Goal: Task Accomplishment & Management: Use online tool/utility

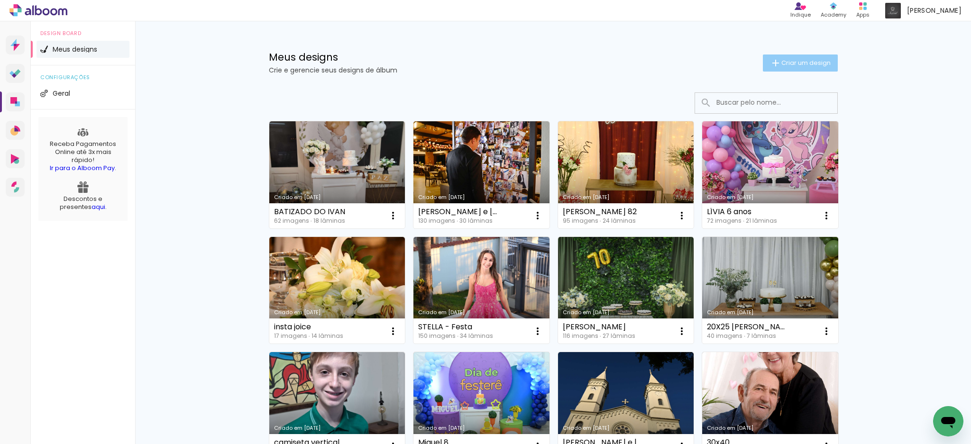
click at [805, 62] on span "Criar um design" at bounding box center [805, 63] width 49 height 6
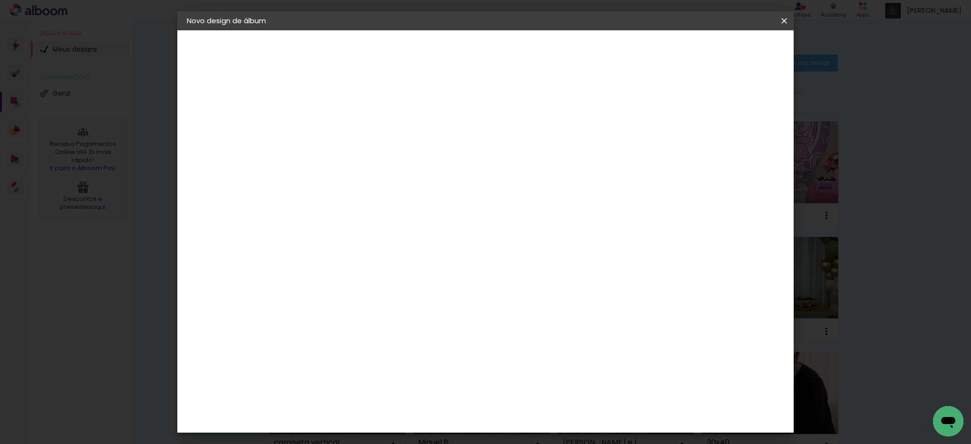
click at [342, 133] on input at bounding box center [342, 127] width 0 height 15
type input "r"
type input "[PERSON_NAME] 1"
type paper-input "[PERSON_NAME] 1"
click at [0, 0] on slot "Avançar" at bounding box center [0, 0] width 0 height 0
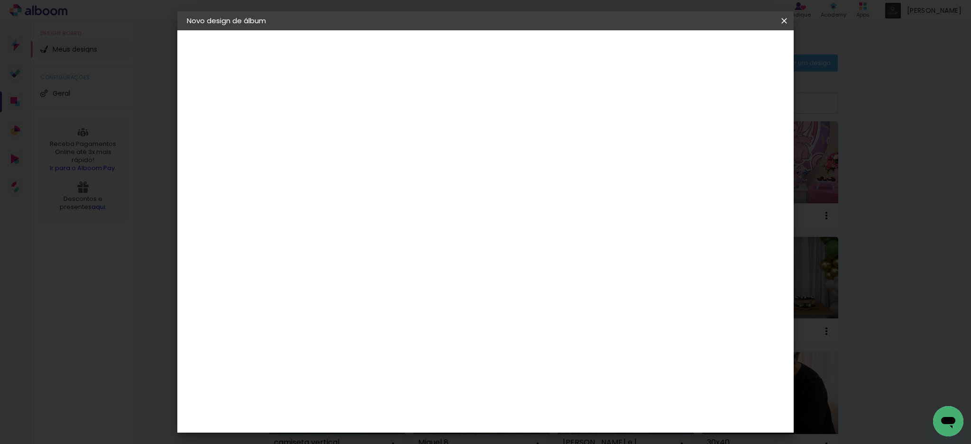
click at [414, 179] on input at bounding box center [366, 180] width 96 height 12
type input "UL"
type paper-input "UL"
click at [359, 213] on div "Grupo Foto Sul" at bounding box center [348, 220] width 24 height 23
click at [0, 0] on slot "Avançar" at bounding box center [0, 0] width 0 height 0
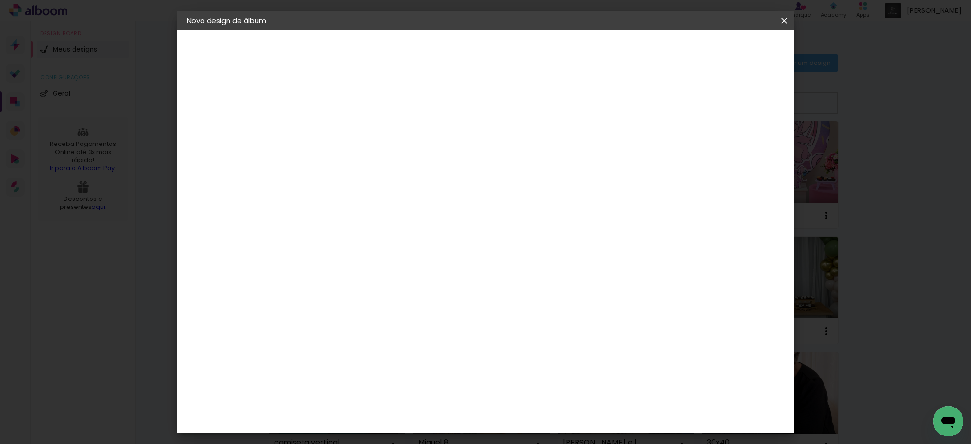
click at [0, 0] on slot "Avançar" at bounding box center [0, 0] width 0 height 0
type input "1"
type paper-input "1"
click at [347, 103] on input "1" at bounding box center [334, 102] width 33 height 12
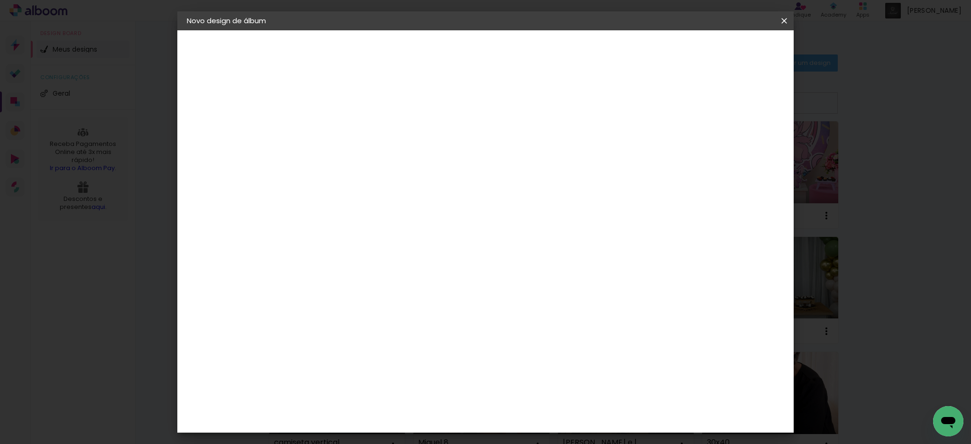
click at [722, 50] on span "Iniciar design" at bounding box center [700, 50] width 43 height 7
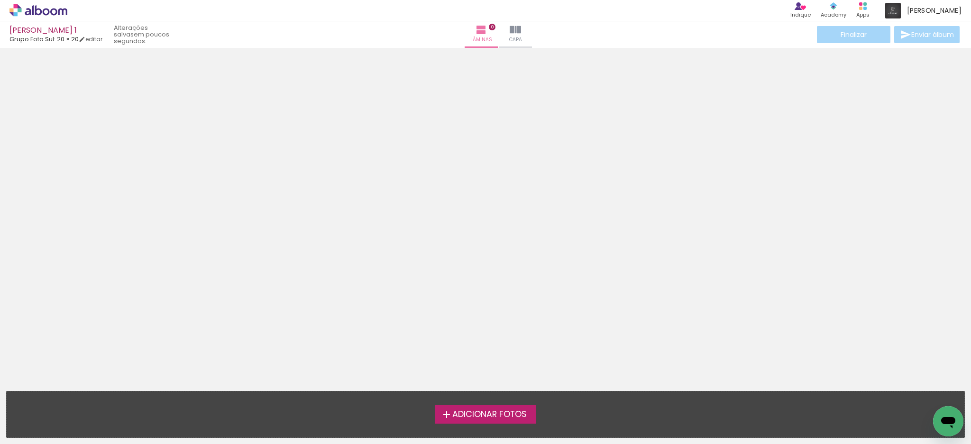
click at [481, 416] on span "Adicionar Fotos" at bounding box center [489, 414] width 74 height 9
click at [0, 0] on input "file" at bounding box center [0, 0] width 0 height 0
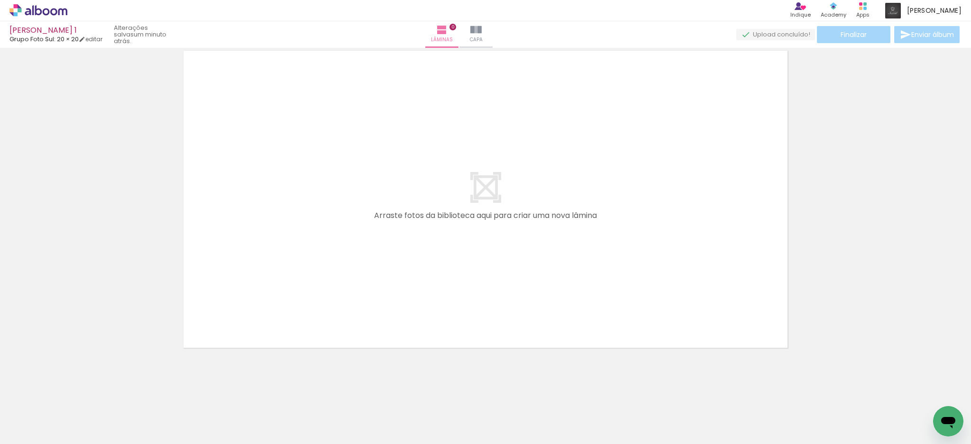
scroll to position [0, 2189]
drag, startPoint x: 622, startPoint y: 417, endPoint x: 637, endPoint y: 283, distance: 134.5
click at [635, 288] on quentale-workspace at bounding box center [485, 222] width 971 height 444
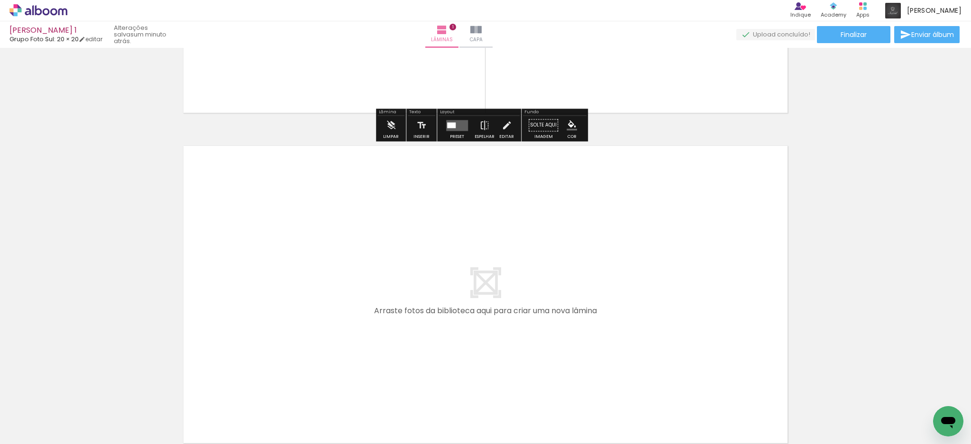
scroll to position [0, 0]
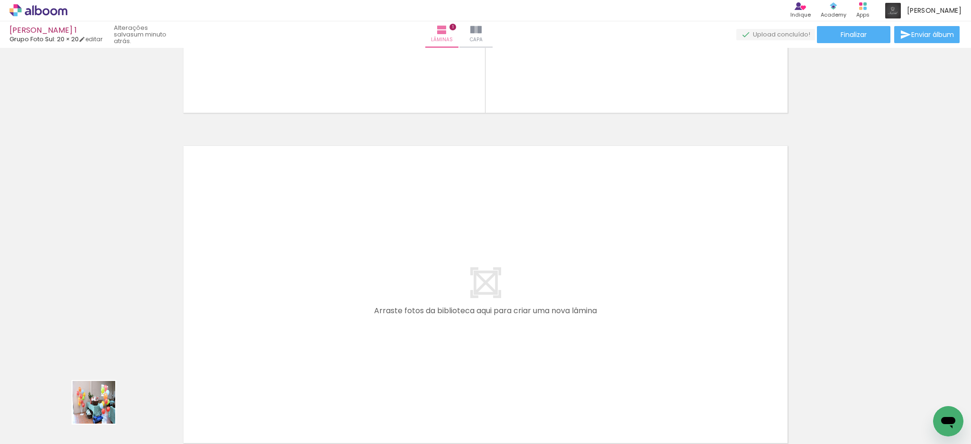
drag, startPoint x: 93, startPoint y: 412, endPoint x: 272, endPoint y: 313, distance: 204.1
click at [272, 313] on quentale-workspace at bounding box center [485, 222] width 971 height 444
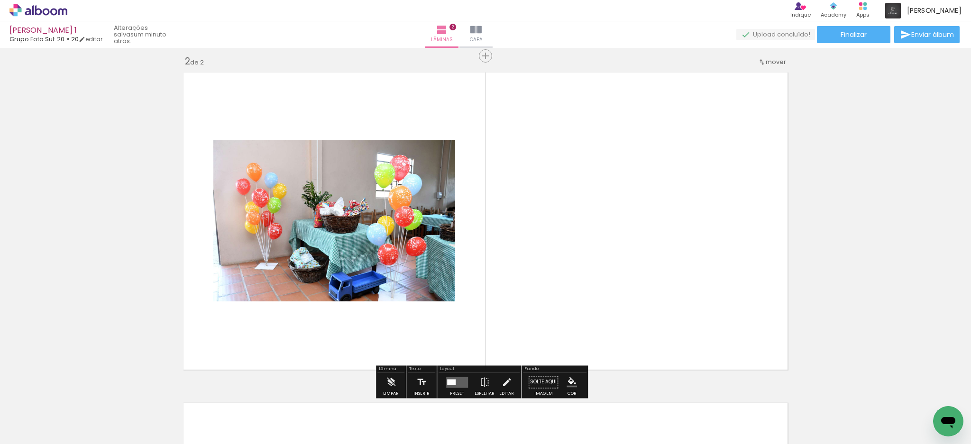
scroll to position [343, 0]
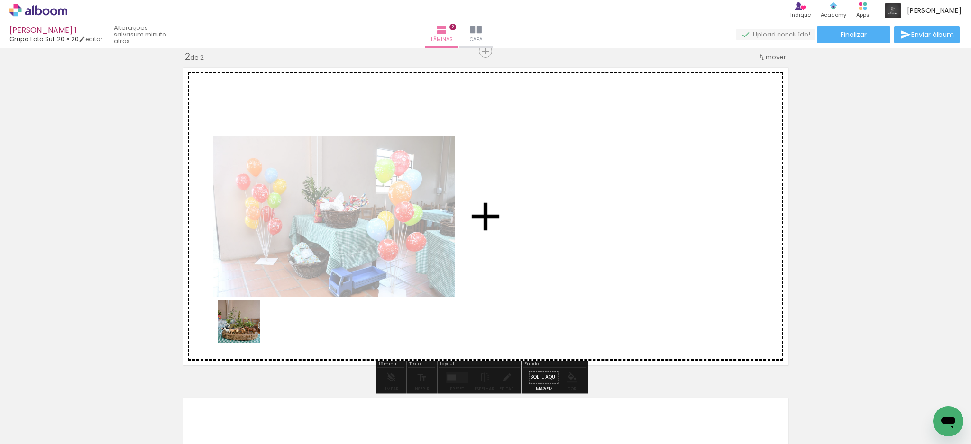
drag, startPoint x: 152, startPoint y: 412, endPoint x: 283, endPoint y: 301, distance: 171.6
click at [283, 301] on quentale-workspace at bounding box center [485, 222] width 971 height 444
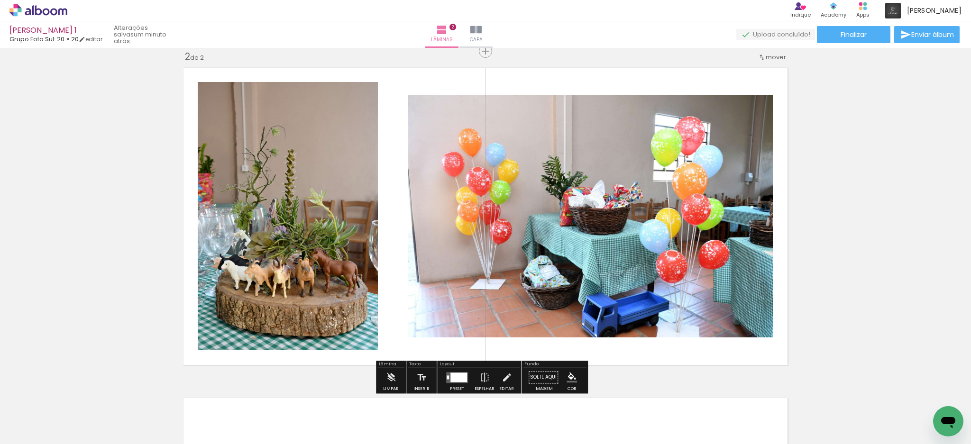
click at [50, 414] on iron-icon at bounding box center [49, 416] width 8 height 8
click at [0, 0] on slot "Não utilizadas" at bounding box center [0, 0] width 0 height 0
type input "Não utilizadas"
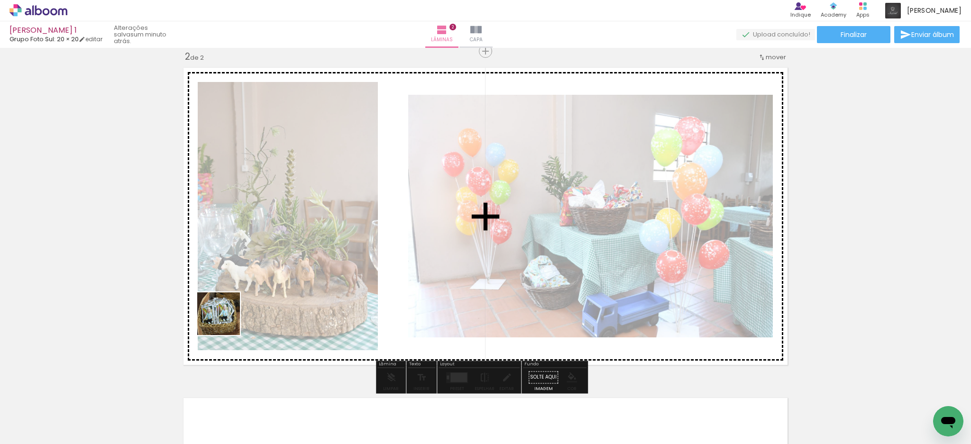
drag, startPoint x: 146, startPoint y: 414, endPoint x: 269, endPoint y: 291, distance: 174.3
click at [273, 279] on quentale-workspace at bounding box center [485, 222] width 971 height 444
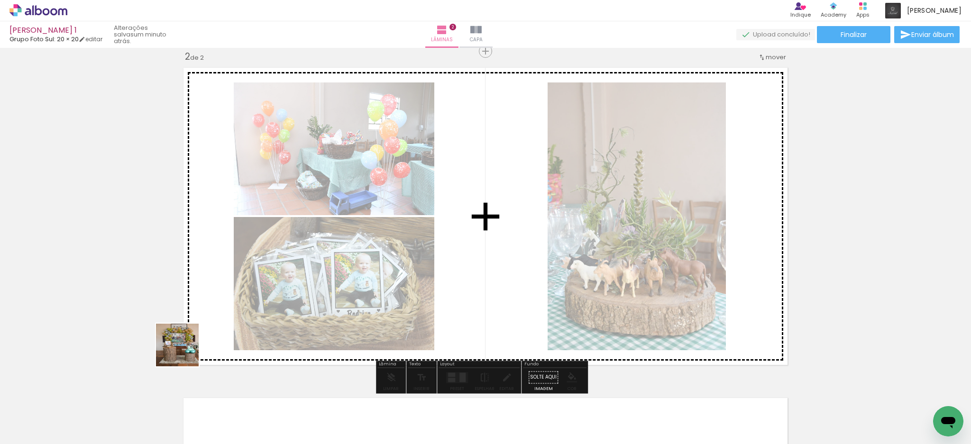
drag, startPoint x: 97, startPoint y: 409, endPoint x: 324, endPoint y: 286, distance: 258.3
click at [324, 286] on quentale-workspace at bounding box center [485, 222] width 971 height 444
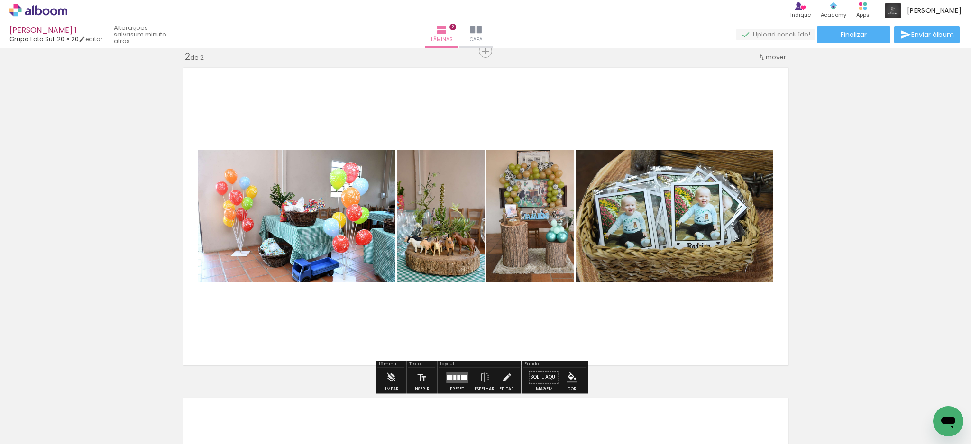
click at [147, 419] on div at bounding box center [148, 412] width 47 height 31
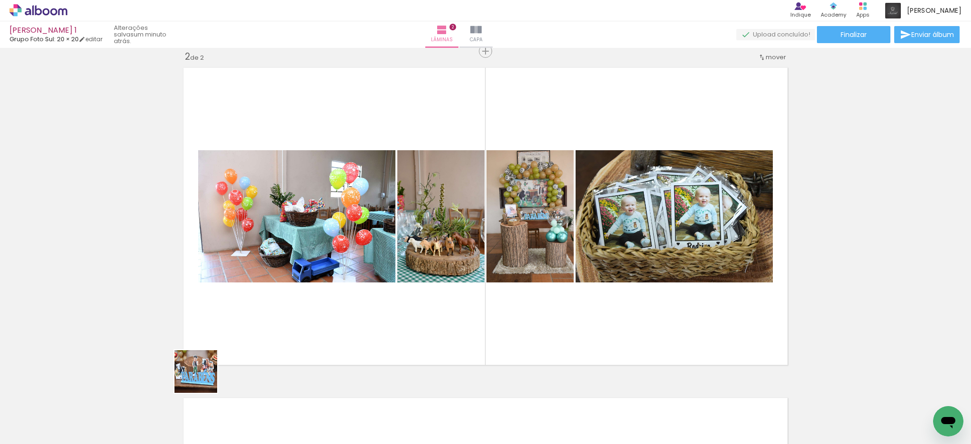
drag, startPoint x: 147, startPoint y: 419, endPoint x: 214, endPoint y: 364, distance: 86.5
click at [211, 371] on quentale-workspace at bounding box center [485, 222] width 971 height 444
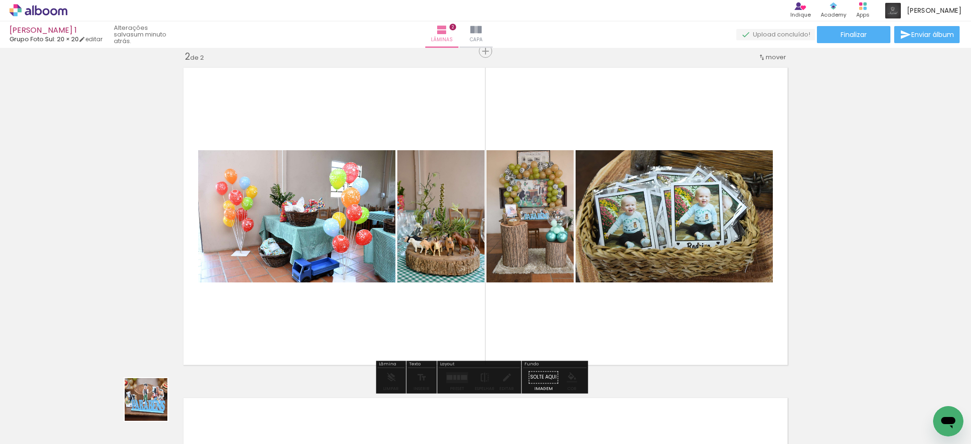
drag, startPoint x: 148, startPoint y: 409, endPoint x: 208, endPoint y: 407, distance: 59.8
click at [274, 300] on quentale-workspace at bounding box center [485, 222] width 971 height 444
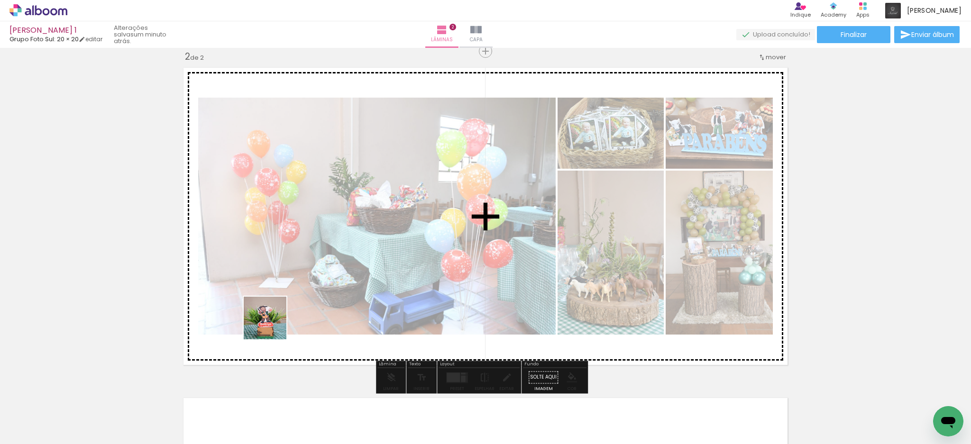
drag, startPoint x: 148, startPoint y: 418, endPoint x: 308, endPoint y: 294, distance: 202.7
click at [302, 300] on quentale-workspace at bounding box center [485, 222] width 971 height 444
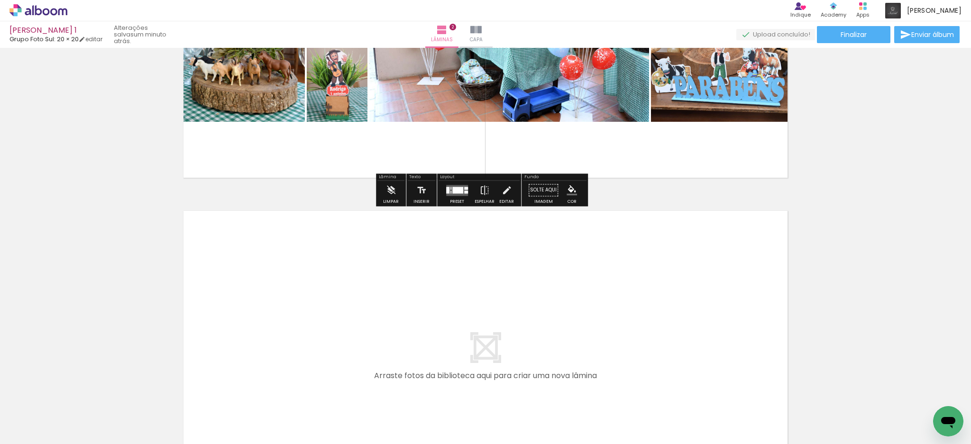
scroll to position [532, 0]
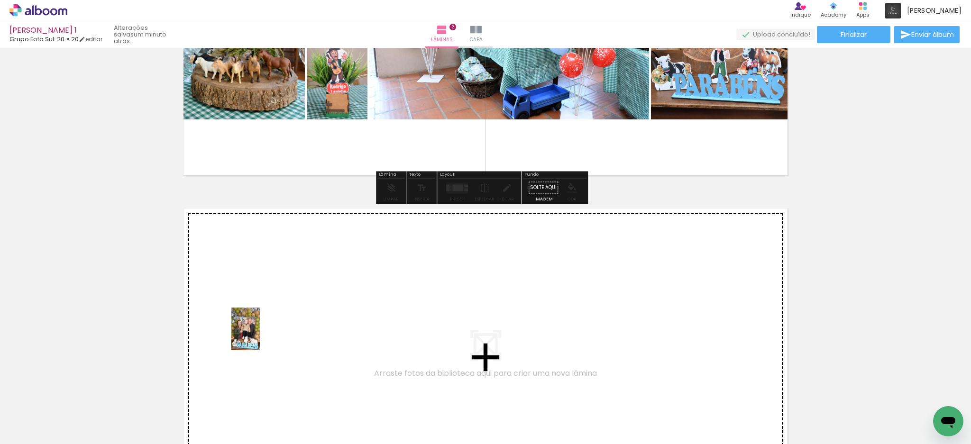
drag, startPoint x: 147, startPoint y: 414, endPoint x: 260, endPoint y: 336, distance: 136.9
click at [260, 336] on quentale-workspace at bounding box center [485, 222] width 971 height 444
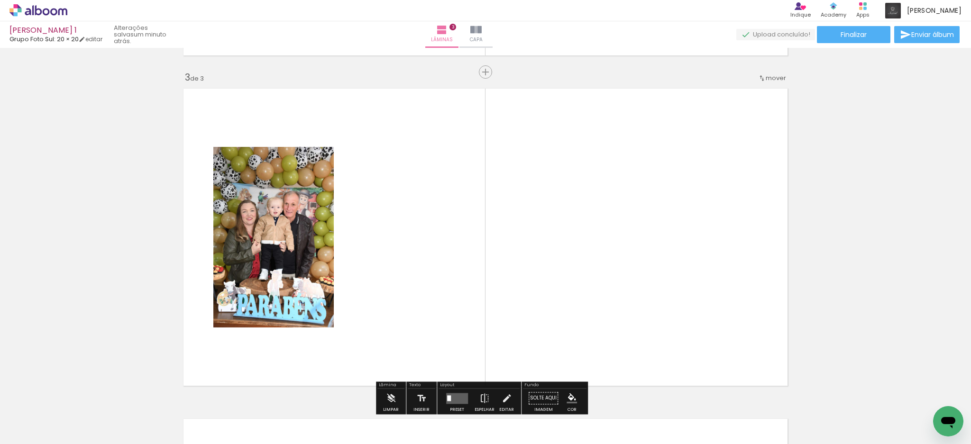
scroll to position [673, 0]
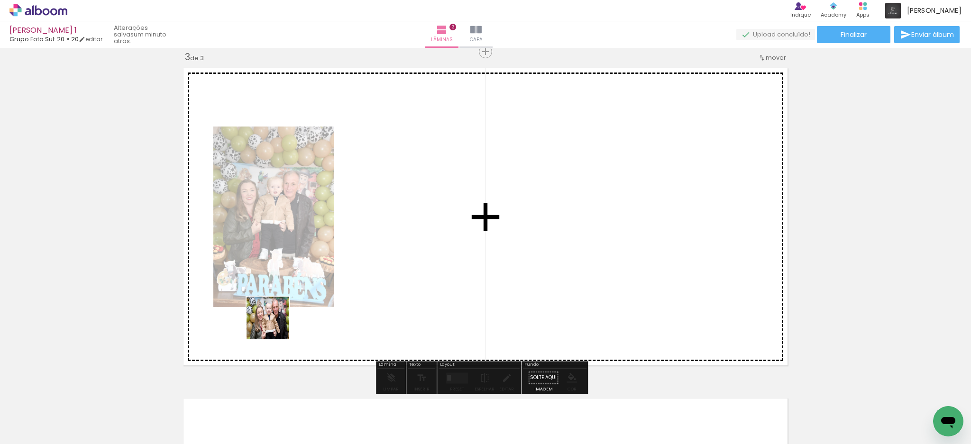
drag, startPoint x: 146, startPoint y: 413, endPoint x: 420, endPoint y: 256, distance: 315.3
click at [420, 256] on quentale-workspace at bounding box center [485, 222] width 971 height 444
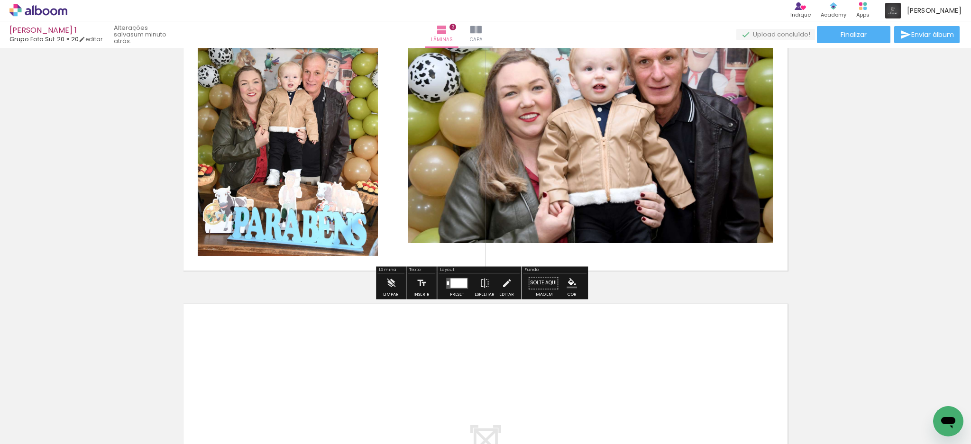
scroll to position [862, 0]
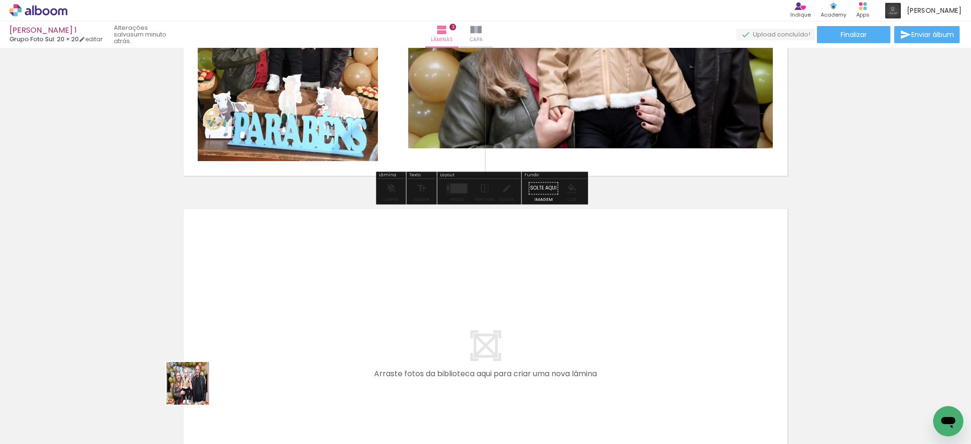
drag, startPoint x: 150, startPoint y: 411, endPoint x: 292, endPoint y: 329, distance: 163.3
click at [292, 329] on quentale-workspace at bounding box center [485, 222] width 971 height 444
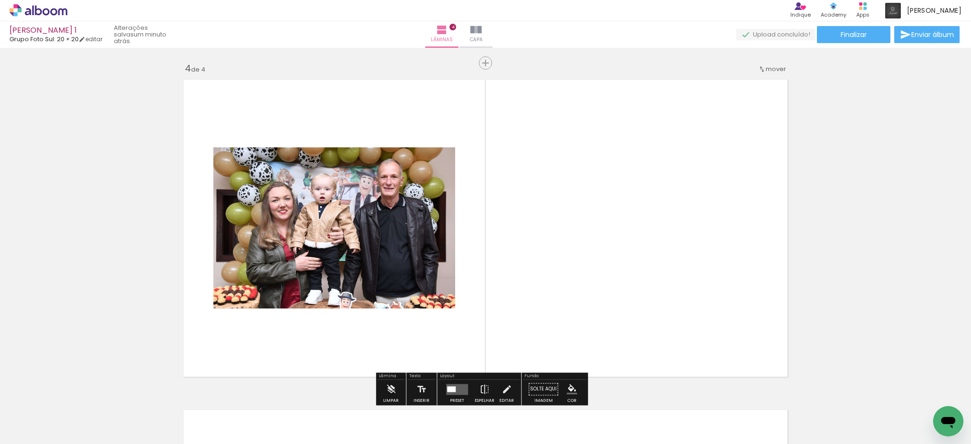
scroll to position [1003, 0]
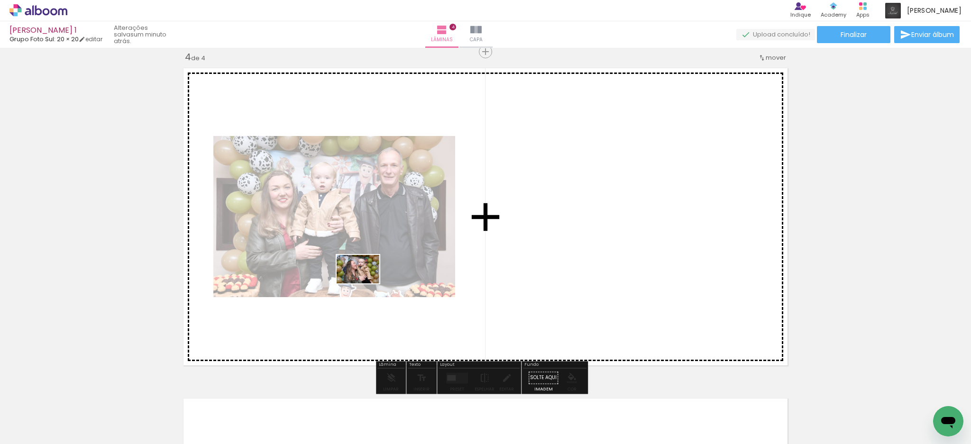
drag, startPoint x: 147, startPoint y: 417, endPoint x: 275, endPoint y: 356, distance: 141.4
click at [370, 276] on quentale-workspace at bounding box center [485, 222] width 971 height 444
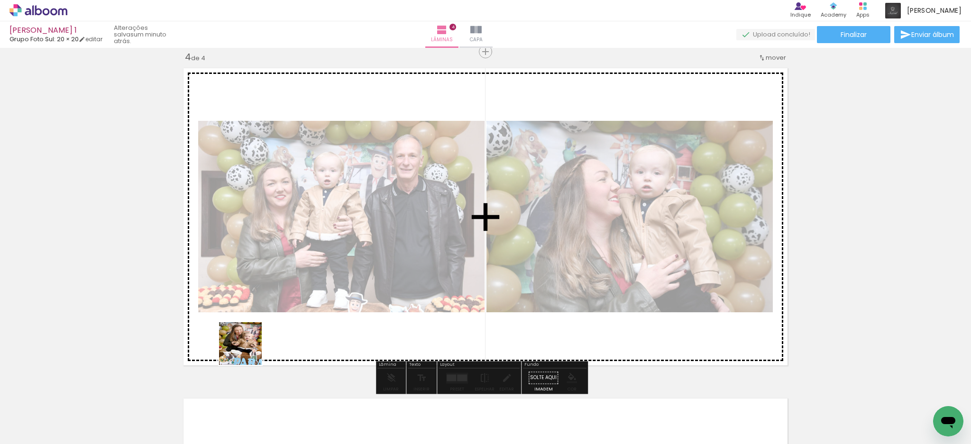
drag, startPoint x: 158, startPoint y: 413, endPoint x: 334, endPoint y: 292, distance: 213.4
click at [332, 293] on quentale-workspace at bounding box center [485, 222] width 971 height 444
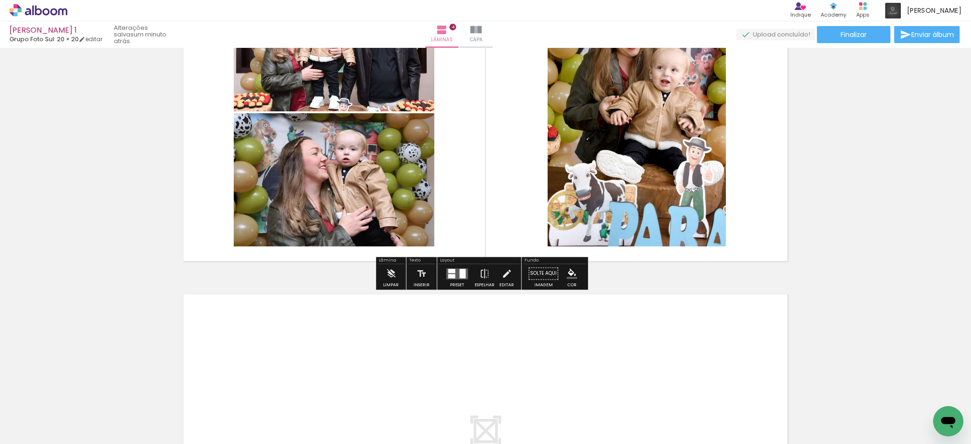
scroll to position [1129, 0]
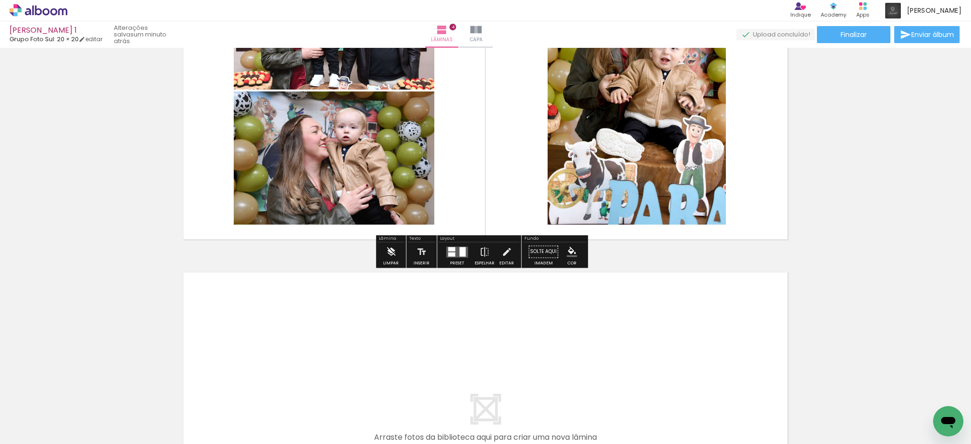
click at [389, 249] on iron-icon at bounding box center [391, 251] width 10 height 19
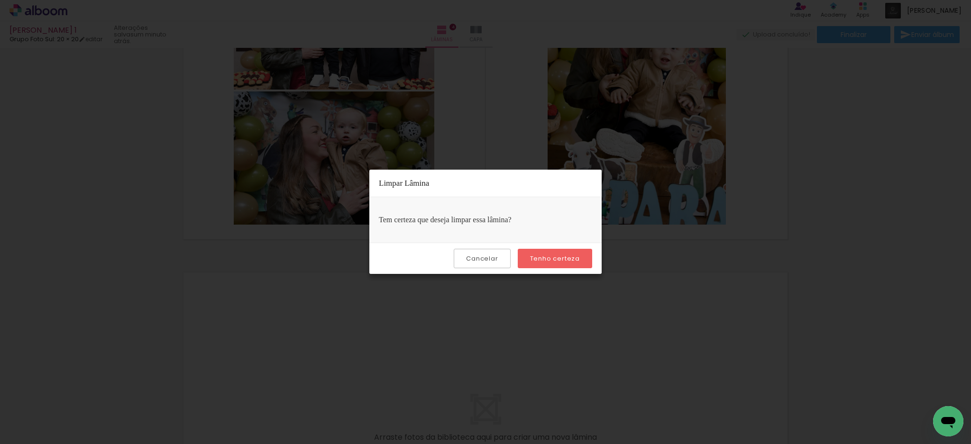
click at [0, 0] on slot "Tenho certeza" at bounding box center [0, 0] width 0 height 0
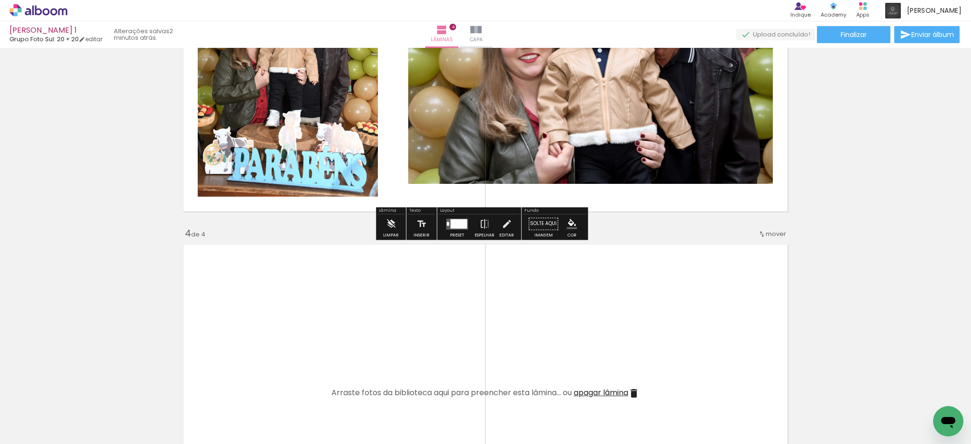
scroll to position [876, 0]
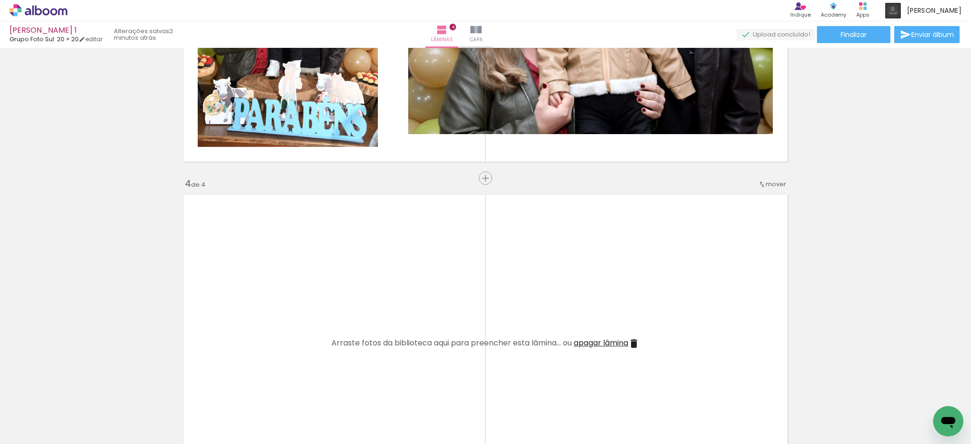
drag, startPoint x: 206, startPoint y: 412, endPoint x: 255, endPoint y: 333, distance: 92.9
click at [255, 333] on quentale-workspace at bounding box center [485, 222] width 971 height 444
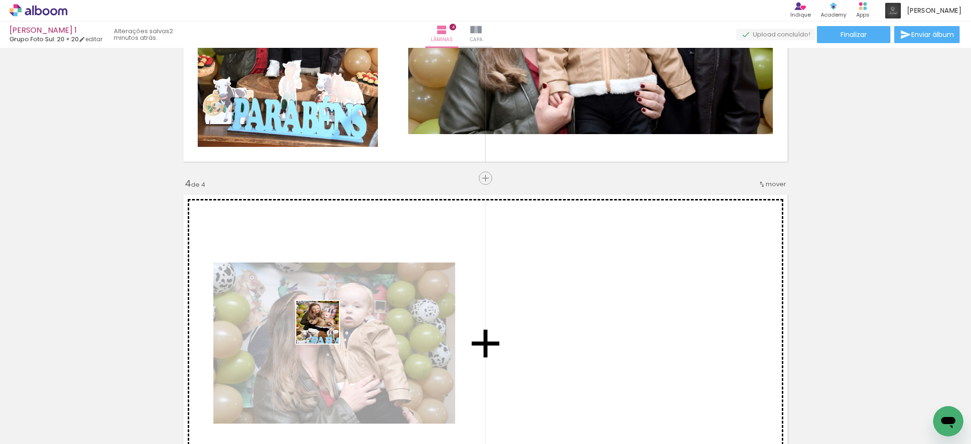
drag, startPoint x: 205, startPoint y: 409, endPoint x: 337, endPoint y: 321, distance: 157.9
click at [336, 323] on quentale-workspace at bounding box center [485, 222] width 971 height 444
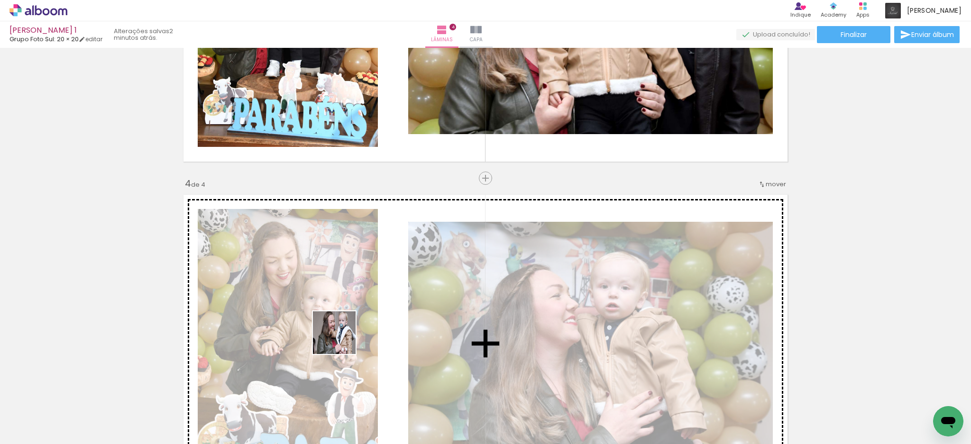
drag, startPoint x: 257, startPoint y: 417, endPoint x: 346, endPoint y: 332, distance: 123.0
click at [344, 334] on quentale-workspace at bounding box center [485, 222] width 971 height 444
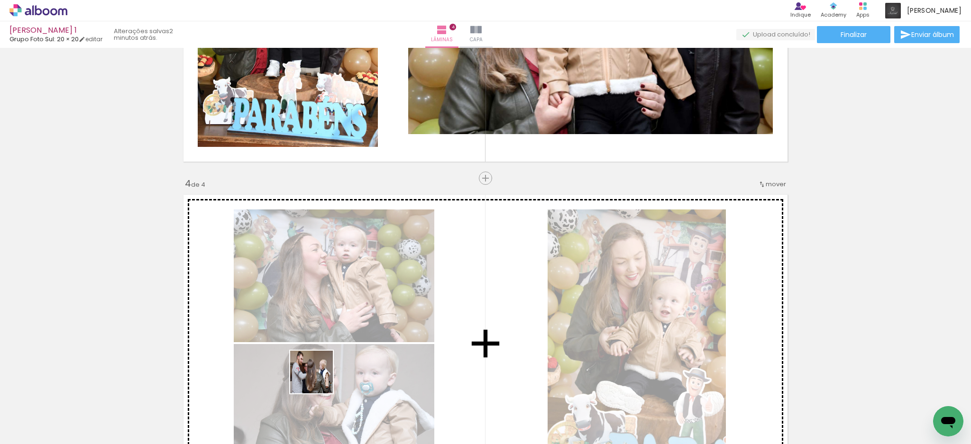
drag, startPoint x: 257, startPoint y: 420, endPoint x: 408, endPoint y: 319, distance: 181.2
click at [407, 319] on quentale-workspace at bounding box center [485, 222] width 971 height 444
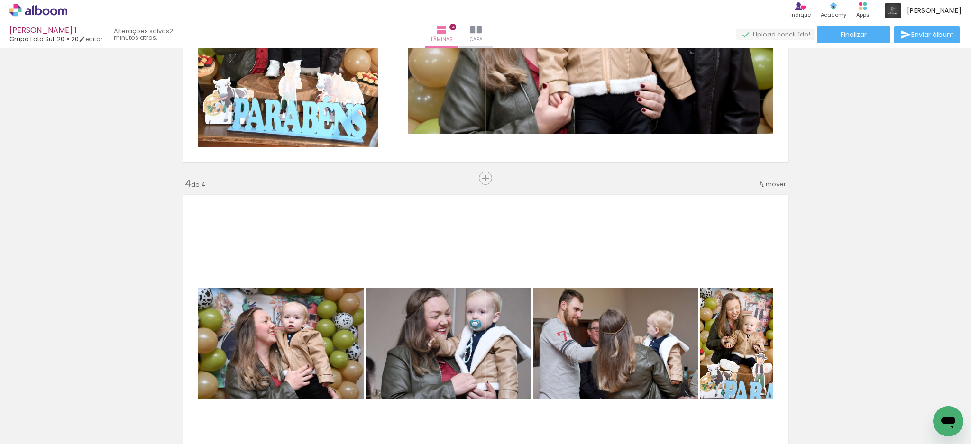
scroll to position [940, 0]
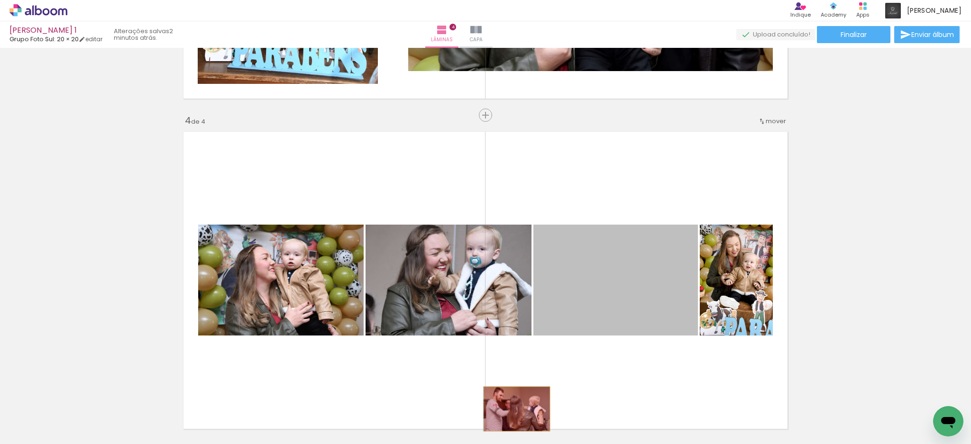
drag, startPoint x: 626, startPoint y: 292, endPoint x: 512, endPoint y: 409, distance: 163.2
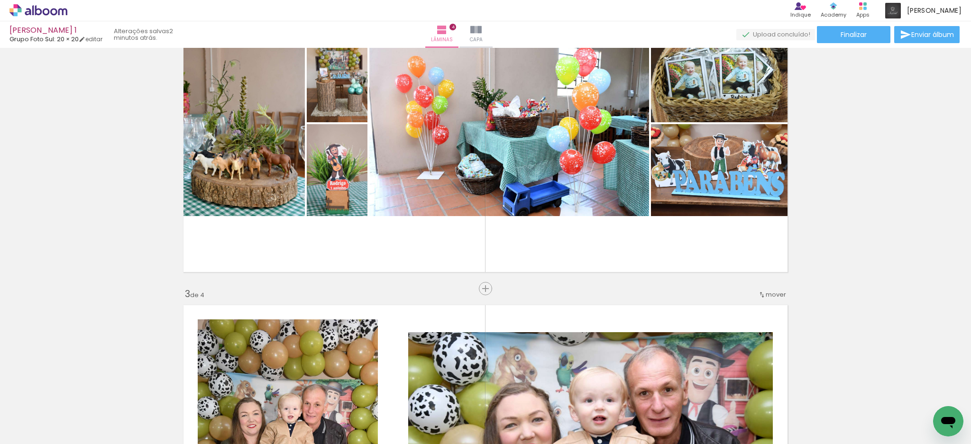
scroll to position [434, 0]
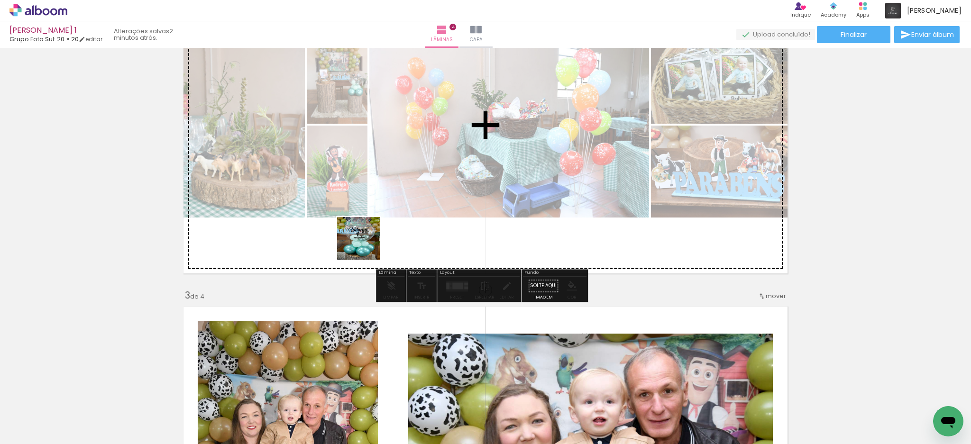
drag, startPoint x: 207, startPoint y: 410, endPoint x: 438, endPoint y: 191, distance: 318.5
click at [438, 191] on quentale-workspace at bounding box center [485, 222] width 971 height 444
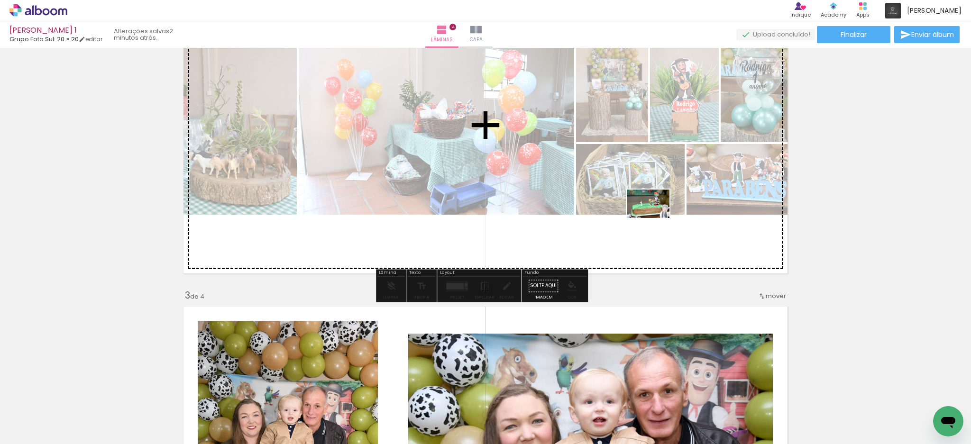
drag, startPoint x: 844, startPoint y: 413, endPoint x: 765, endPoint y: 364, distance: 93.3
click at [652, 212] on quentale-workspace at bounding box center [485, 222] width 971 height 444
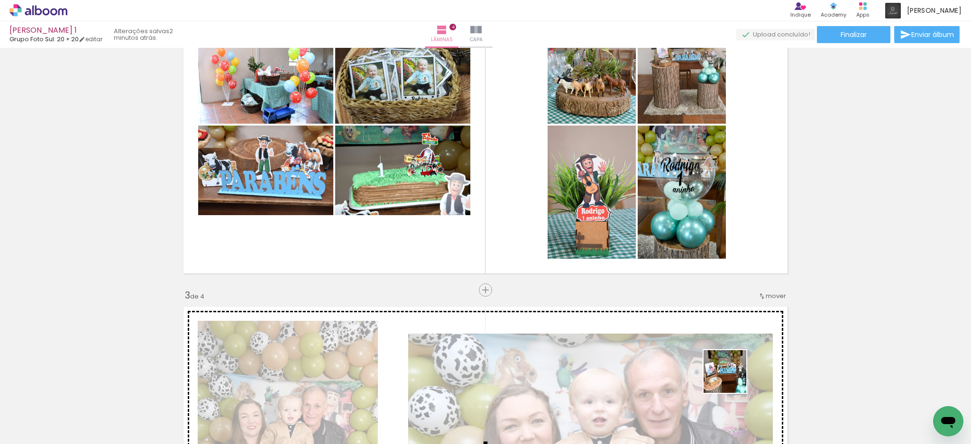
drag, startPoint x: 785, startPoint y: 413, endPoint x: 732, endPoint y: 378, distance: 64.0
click at [732, 378] on quentale-workspace at bounding box center [485, 222] width 971 height 444
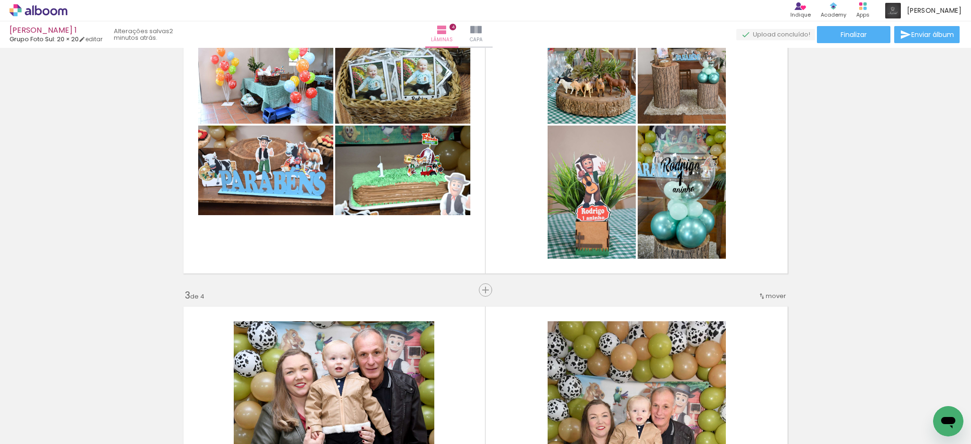
scroll to position [560, 0]
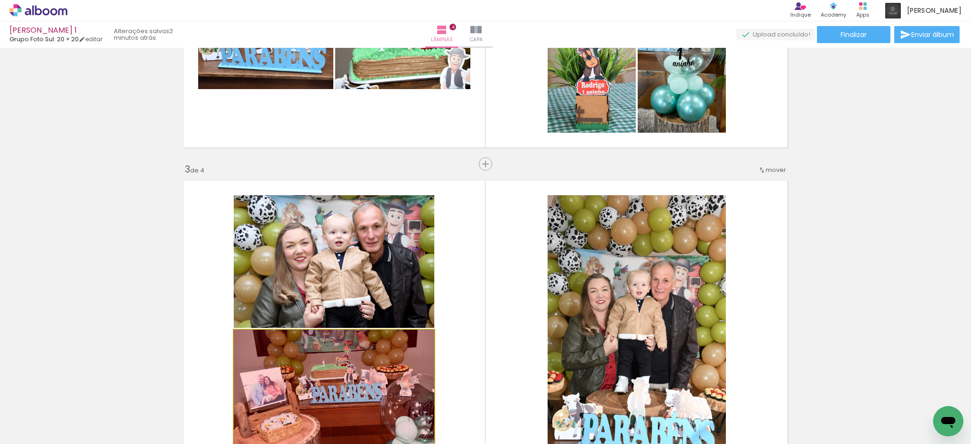
drag, startPoint x: 359, startPoint y: 363, endPoint x: 365, endPoint y: 412, distance: 49.2
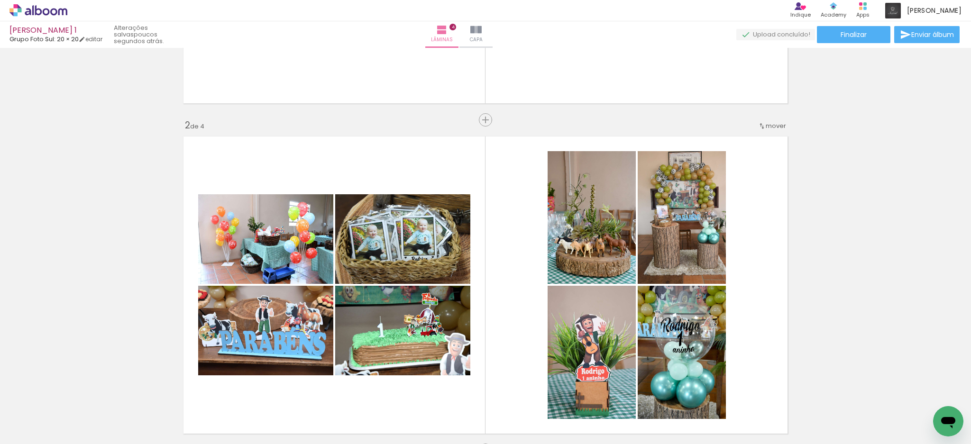
scroll to position [245, 0]
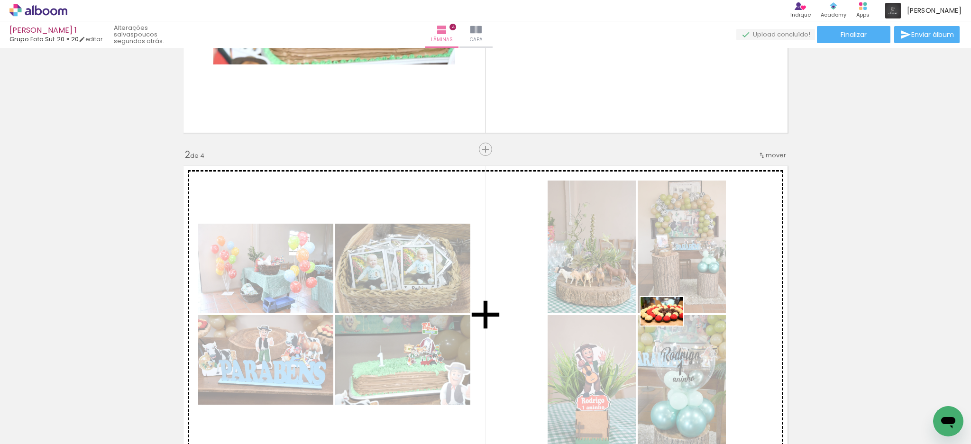
drag, startPoint x: 902, startPoint y: 420, endPoint x: 668, endPoint y: 326, distance: 251.4
click at [668, 326] on quentale-workspace at bounding box center [485, 222] width 971 height 444
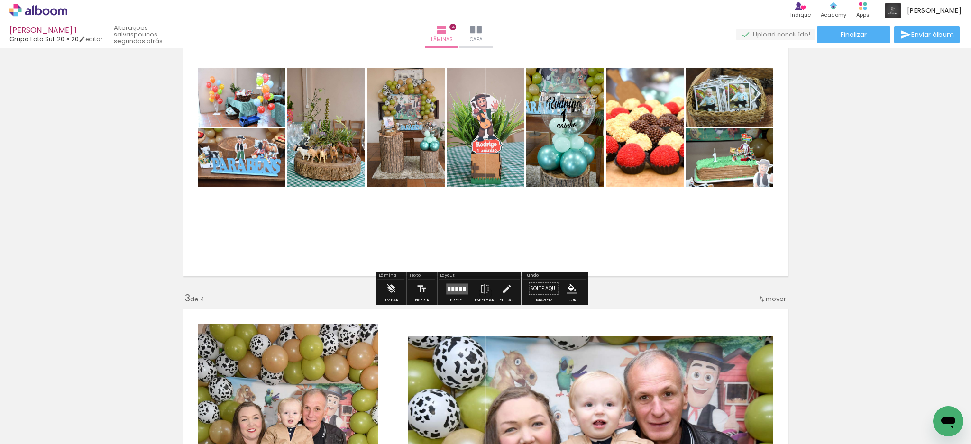
scroll to position [434, 0]
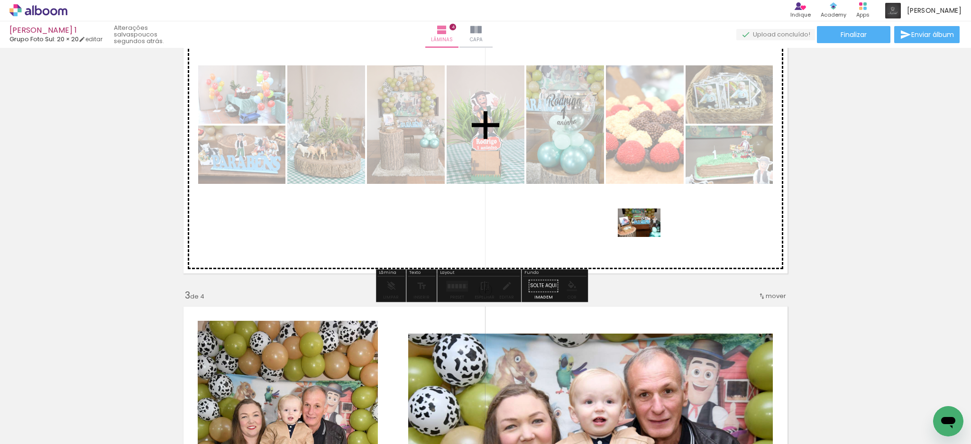
drag, startPoint x: 784, startPoint y: 413, endPoint x: 646, endPoint y: 237, distance: 224.2
click at [646, 237] on quentale-workspace at bounding box center [485, 222] width 971 height 444
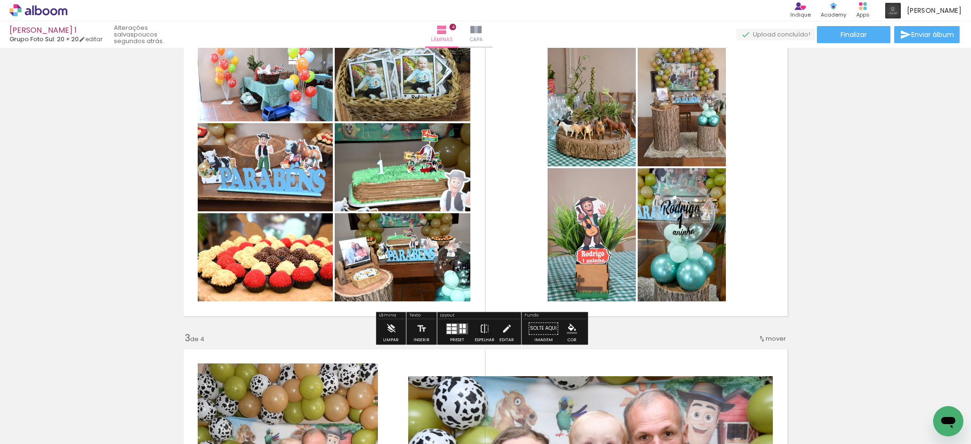
scroll to position [371, 0]
